Goal: Task Accomplishment & Management: Complete application form

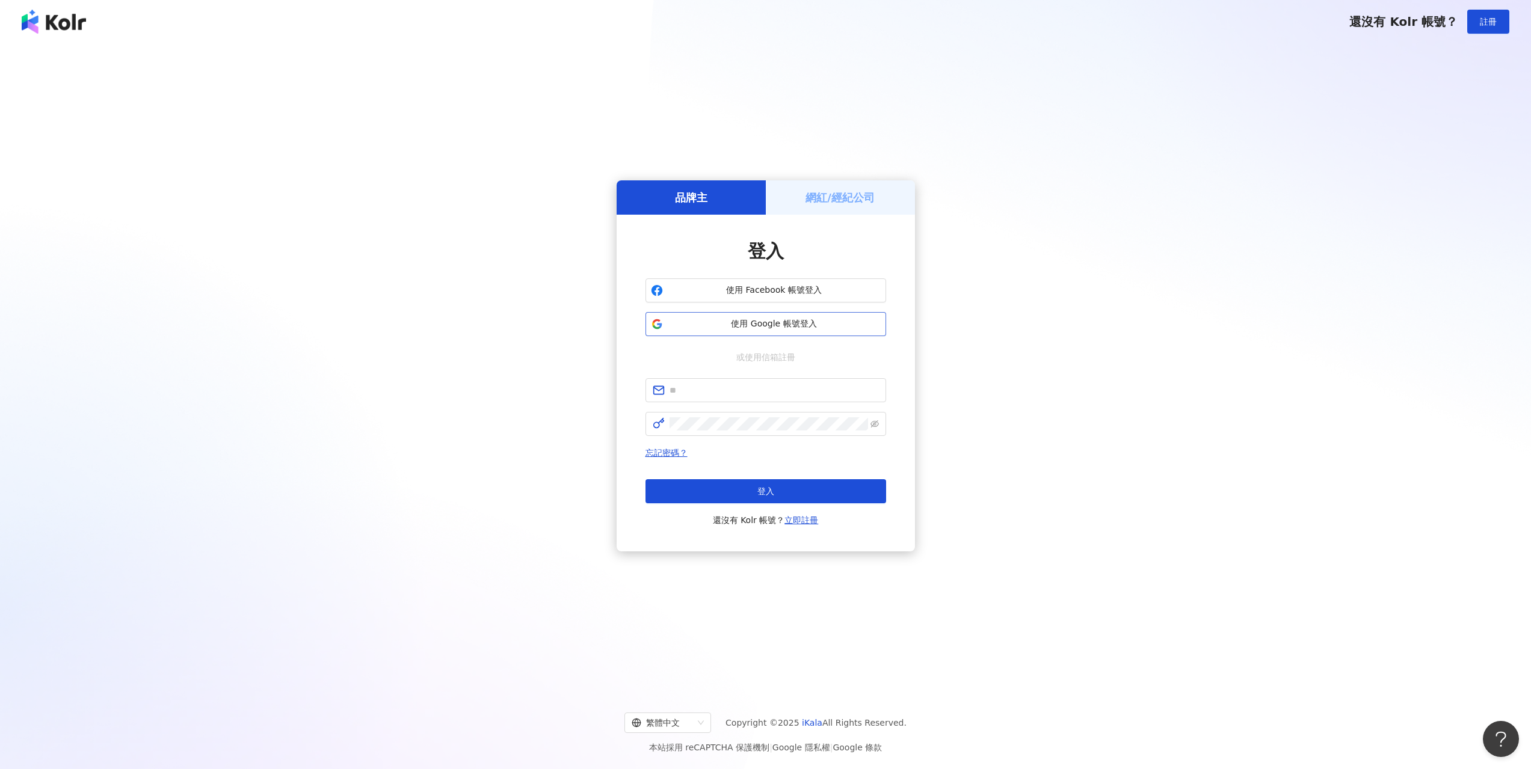
click at [781, 322] on span "使用 Google 帳號登入" at bounding box center [774, 324] width 213 height 12
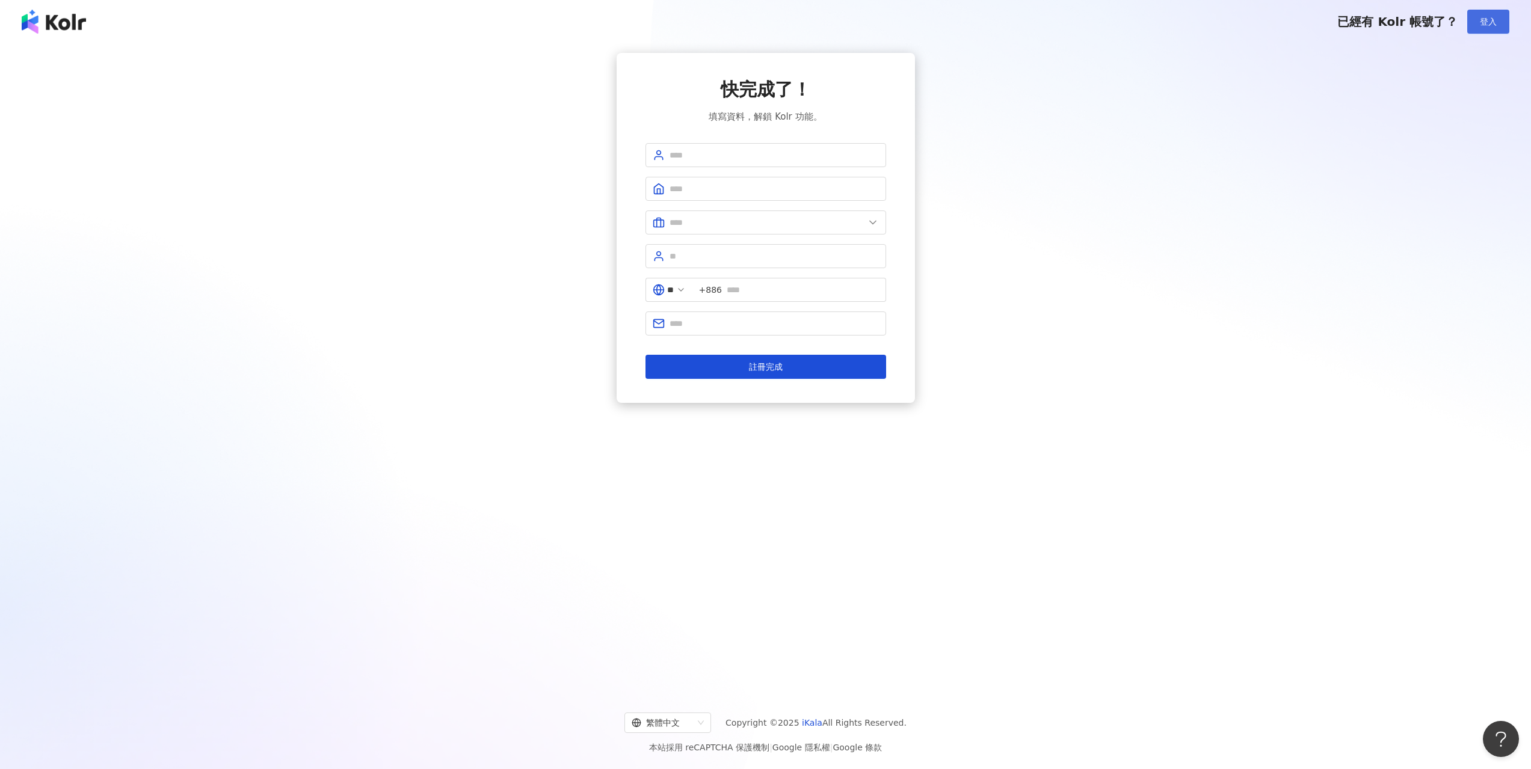
click at [1485, 24] on span "登入" at bounding box center [1488, 22] width 17 height 10
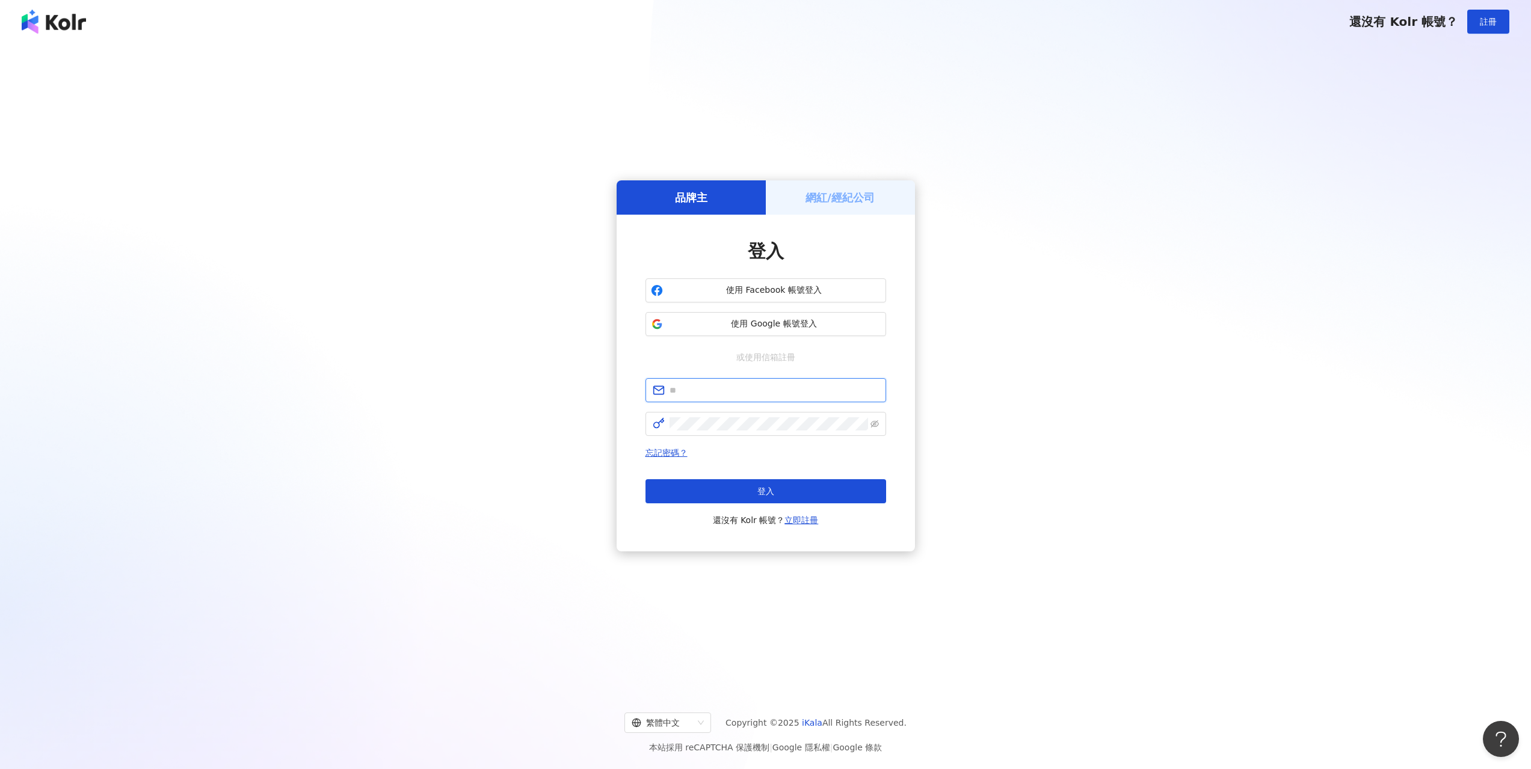
click at [714, 391] on input "text" at bounding box center [774, 390] width 209 height 13
type input "**********"
click button "登入" at bounding box center [765, 491] width 241 height 24
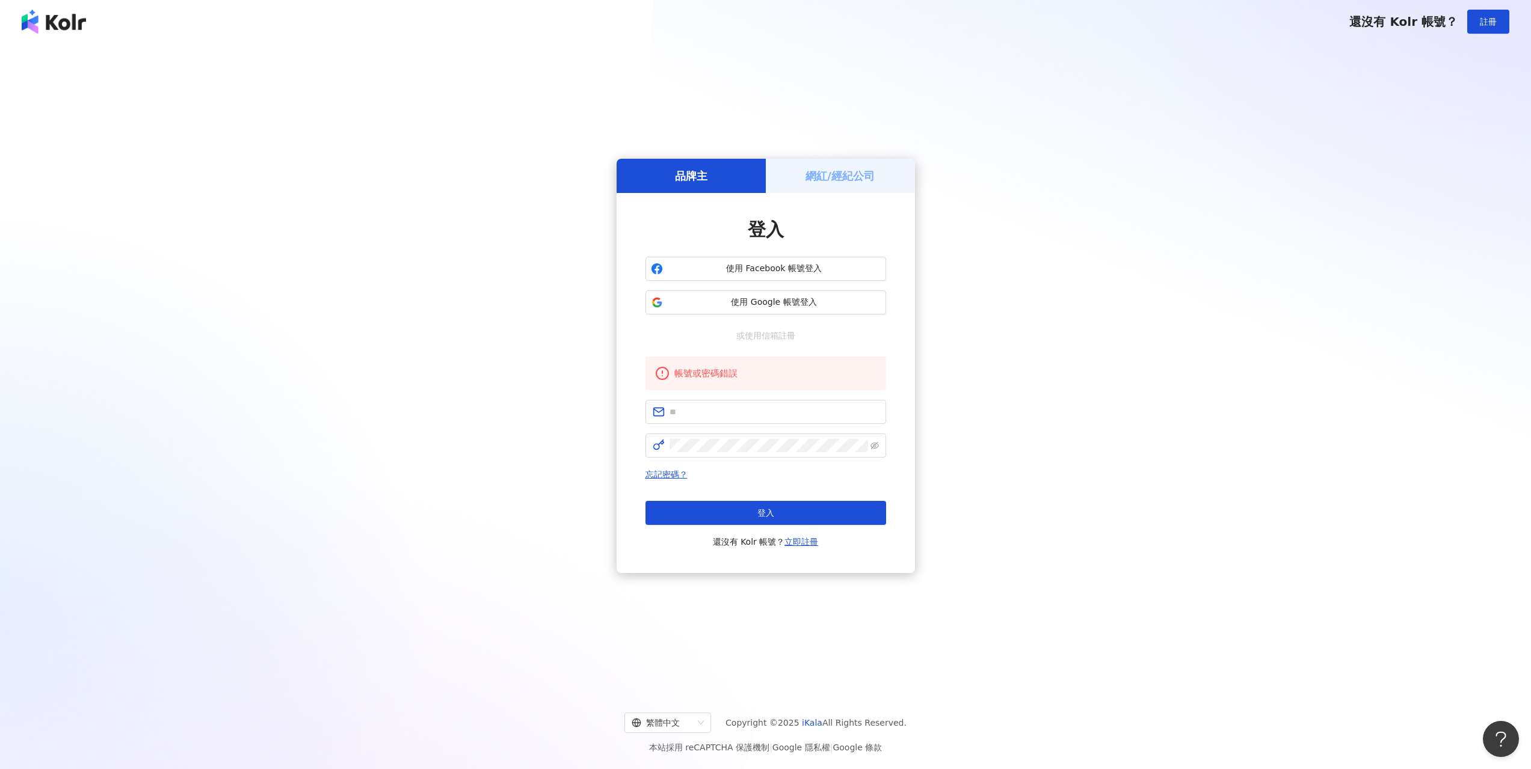
click at [45, 34] on div "還沒有 Kolr 帳號？ 註冊" at bounding box center [765, 21] width 1531 height 43
click at [69, 23] on img at bounding box center [54, 22] width 64 height 24
